Goal: Browse casually: Explore the website without a specific task or goal

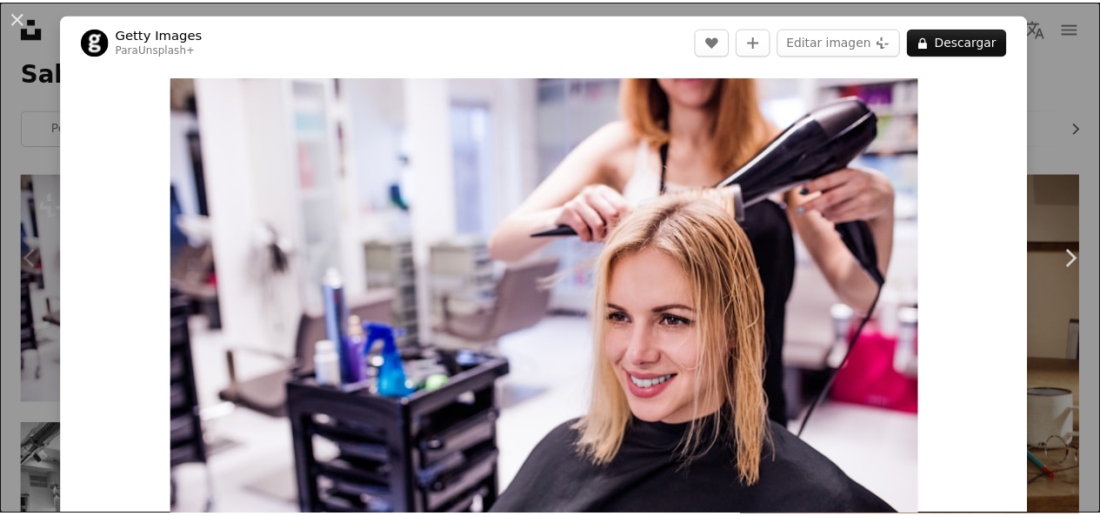
scroll to position [305, 0]
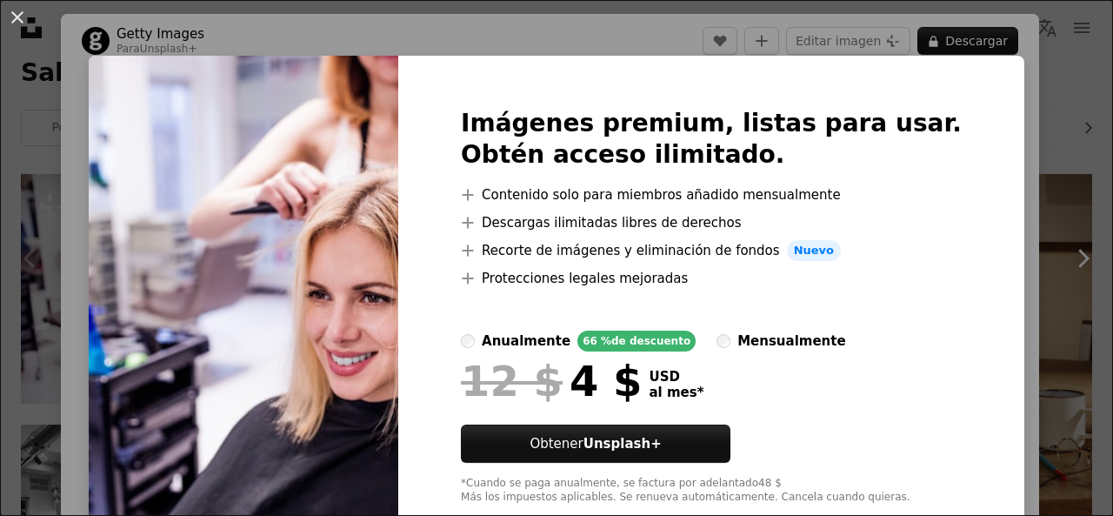
click at [338, 62] on img at bounding box center [244, 306] width 310 height 501
click at [10, 17] on button "An X shape" at bounding box center [17, 17] width 21 height 21
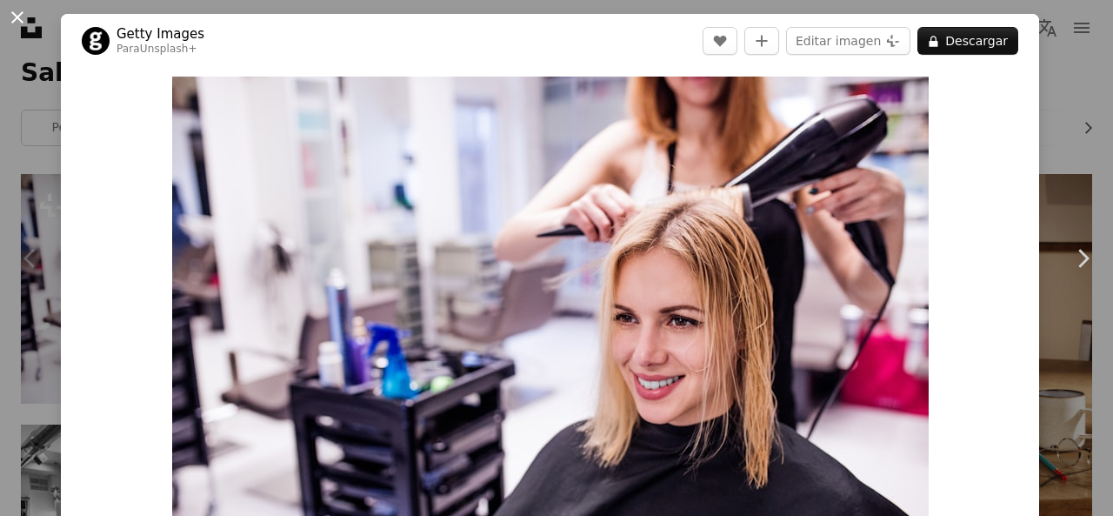
click at [17, 10] on button "An X shape" at bounding box center [17, 17] width 21 height 21
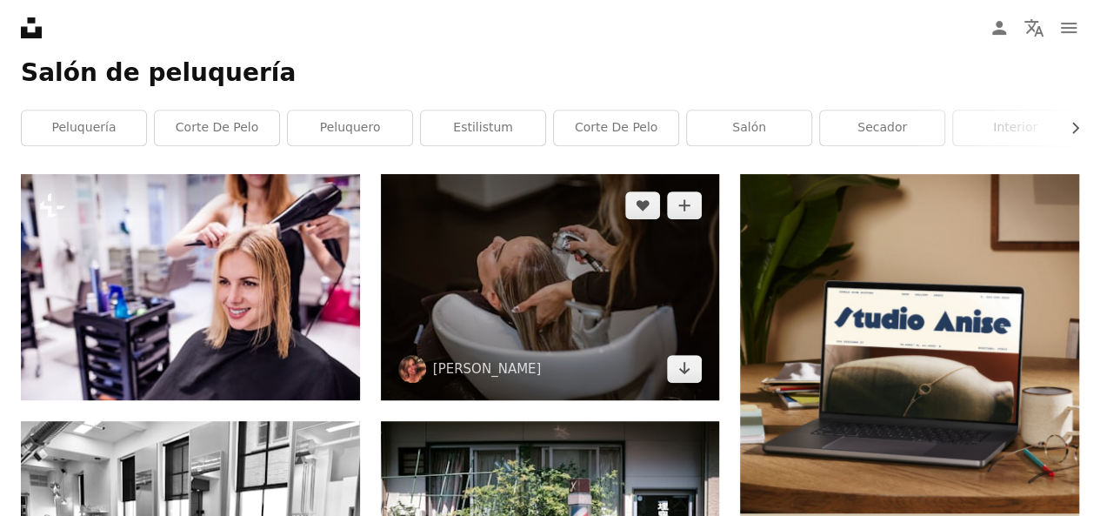
click at [522, 266] on img at bounding box center [550, 287] width 339 height 226
click at [617, 386] on img at bounding box center [550, 287] width 339 height 226
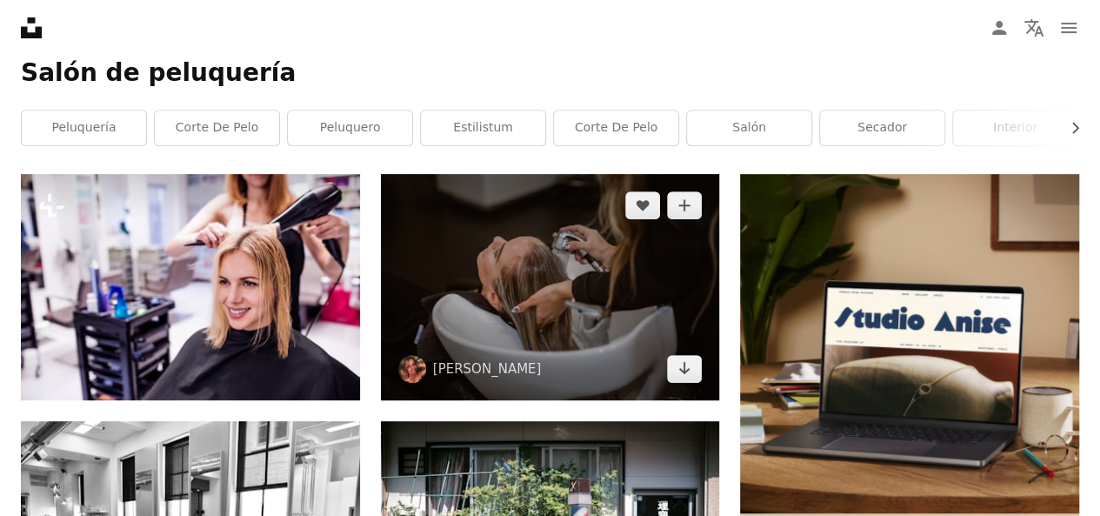
click at [617, 386] on img at bounding box center [550, 287] width 339 height 226
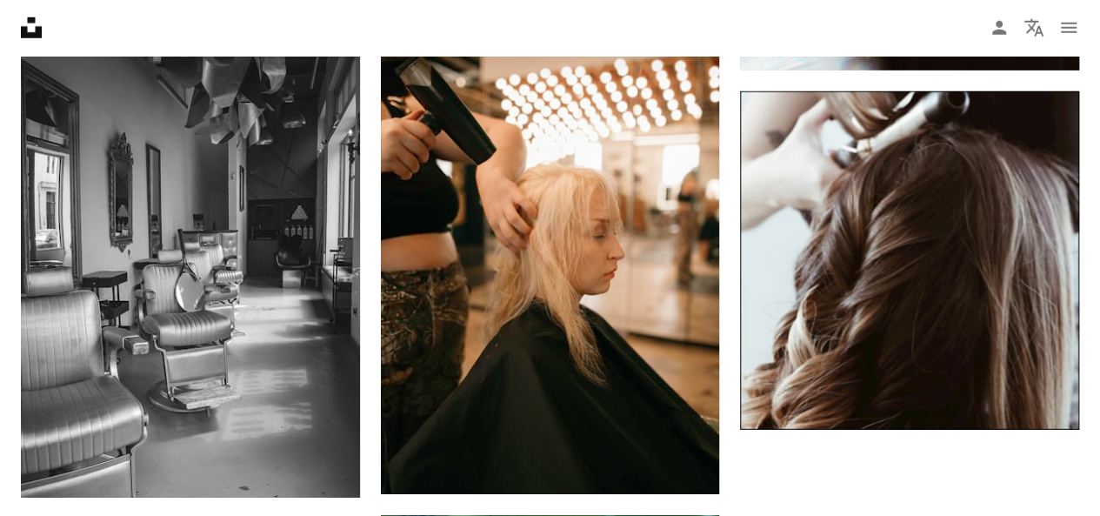
scroll to position [2513, 0]
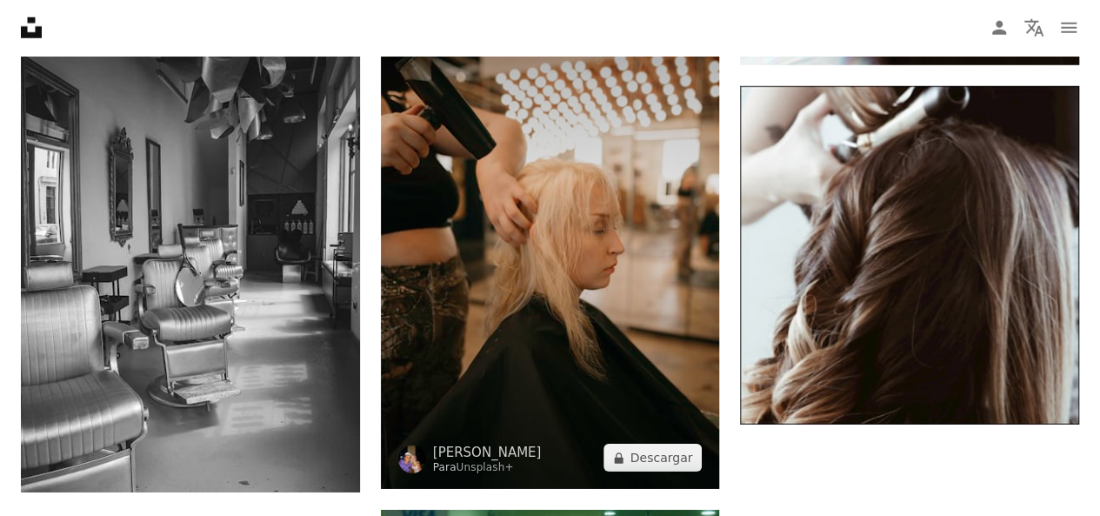
click at [629, 204] on img at bounding box center [550, 234] width 339 height 509
click at [640, 264] on img at bounding box center [550, 234] width 339 height 509
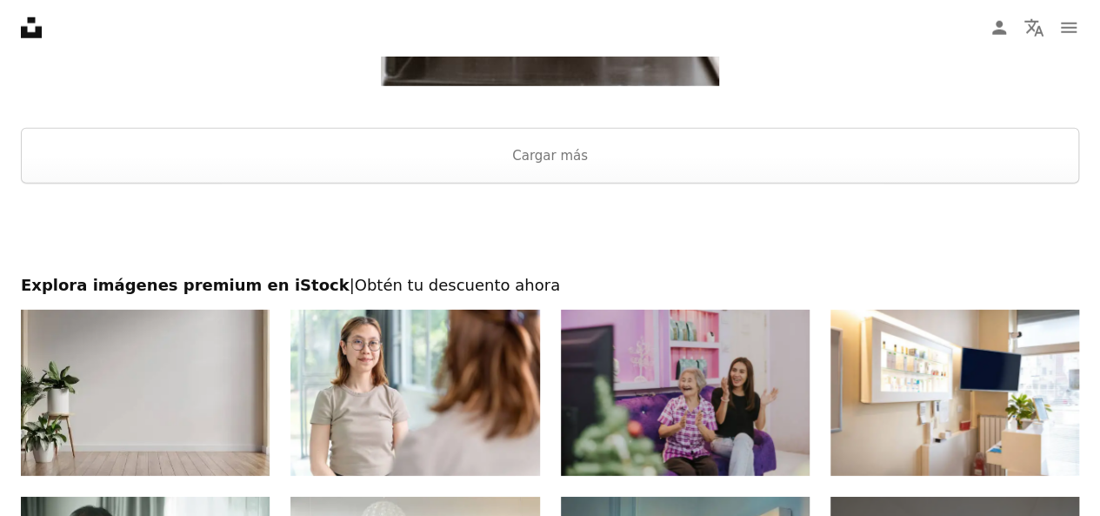
scroll to position [2513, 0]
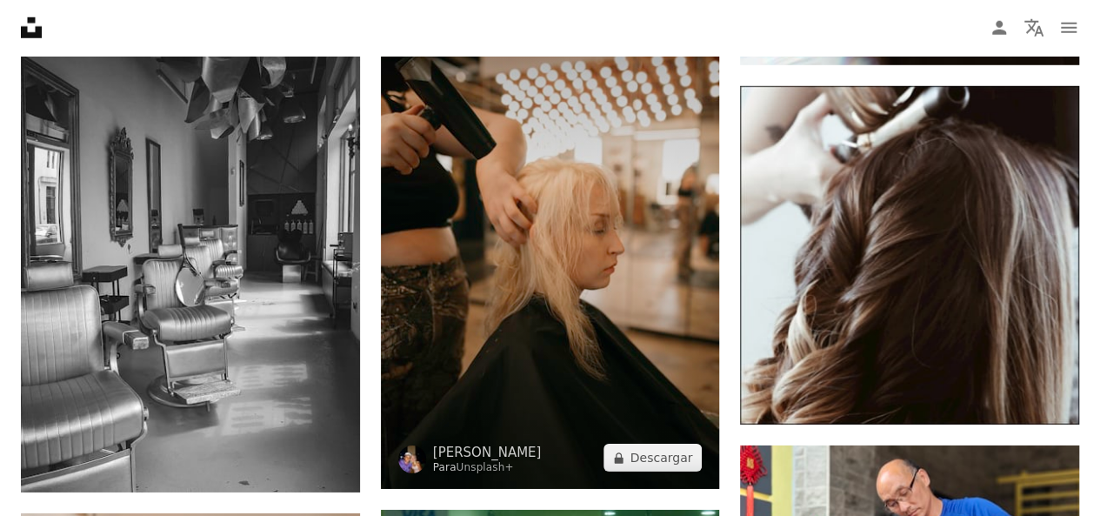
click at [496, 236] on img at bounding box center [550, 234] width 339 height 509
